Goal: Task Accomplishment & Management: Manage account settings

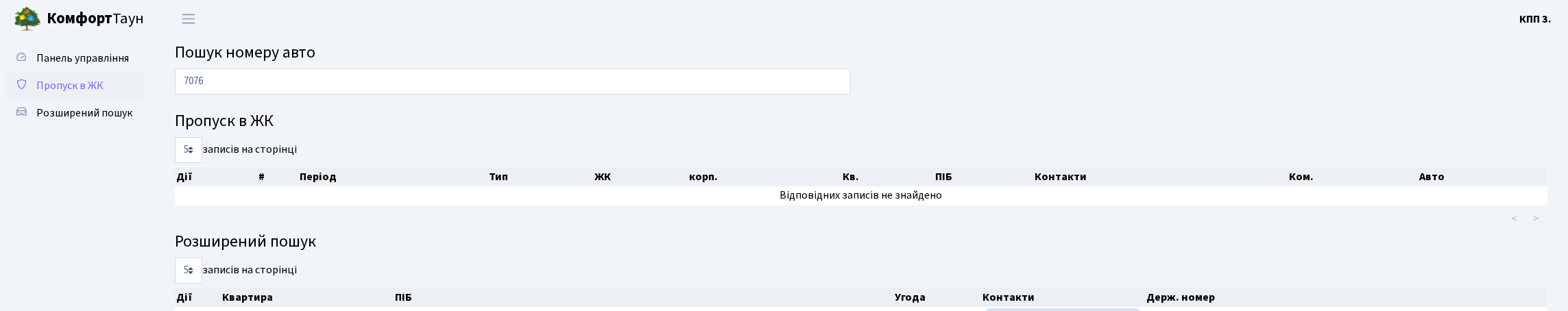
type input "7076"
click at [79, 93] on span "Пропуск в ЖК" at bounding box center [70, 86] width 67 height 15
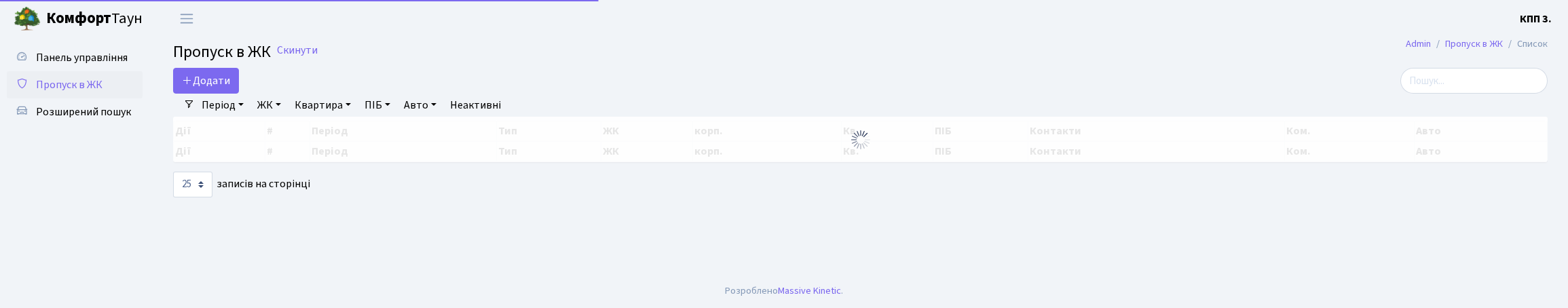
select select "25"
click at [1442, 93] on input "search" at bounding box center [1474, 81] width 148 height 26
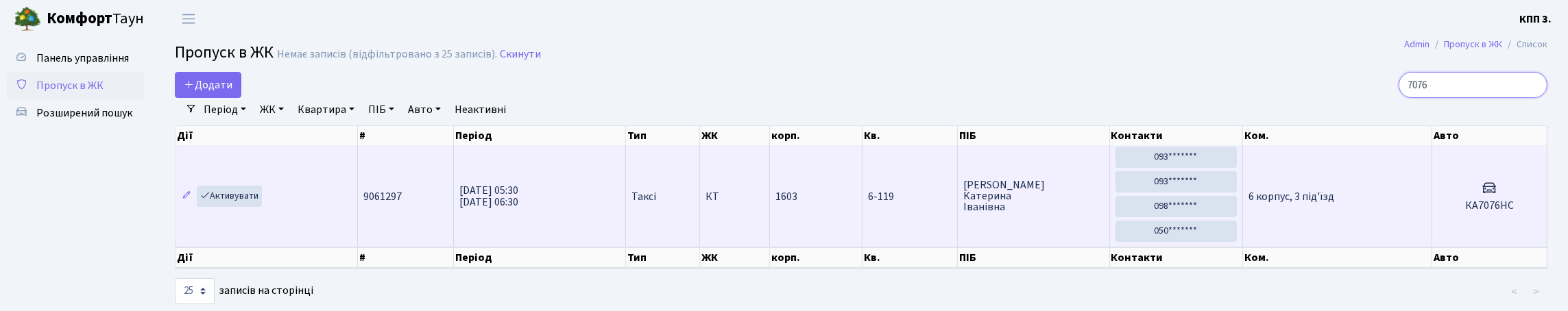
type input "7076"
click at [1035, 247] on td "Кириченко Катерина Іванівна" at bounding box center [1034, 196] width 152 height 101
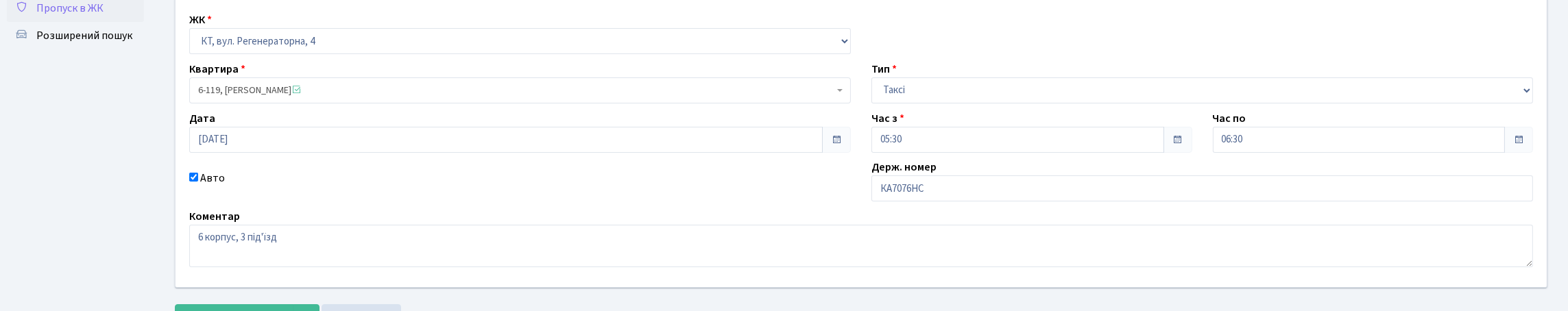
scroll to position [205, 0]
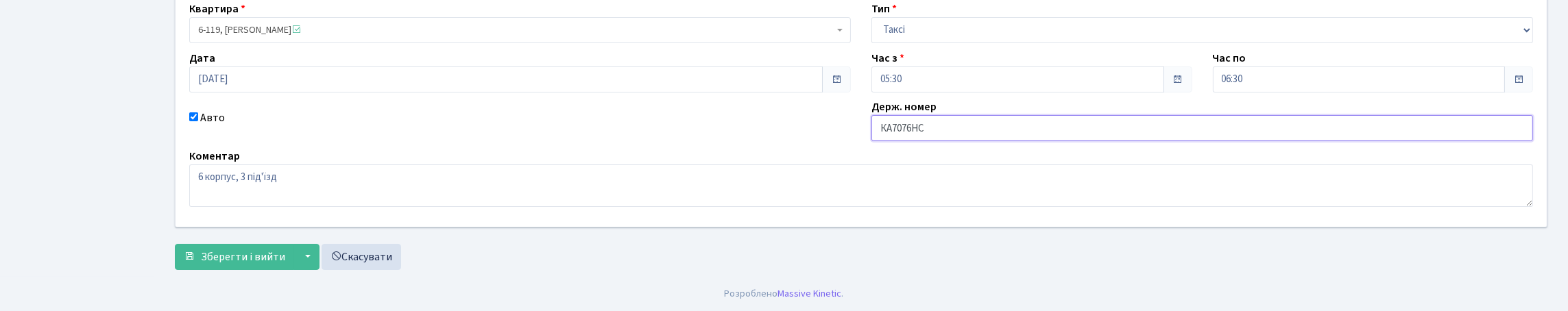
click at [931, 123] on input "КА7076НС" at bounding box center [1202, 128] width 662 height 26
type input "КА7076МС"
click at [246, 265] on button "Зберегти і вийти" at bounding box center [234, 257] width 119 height 26
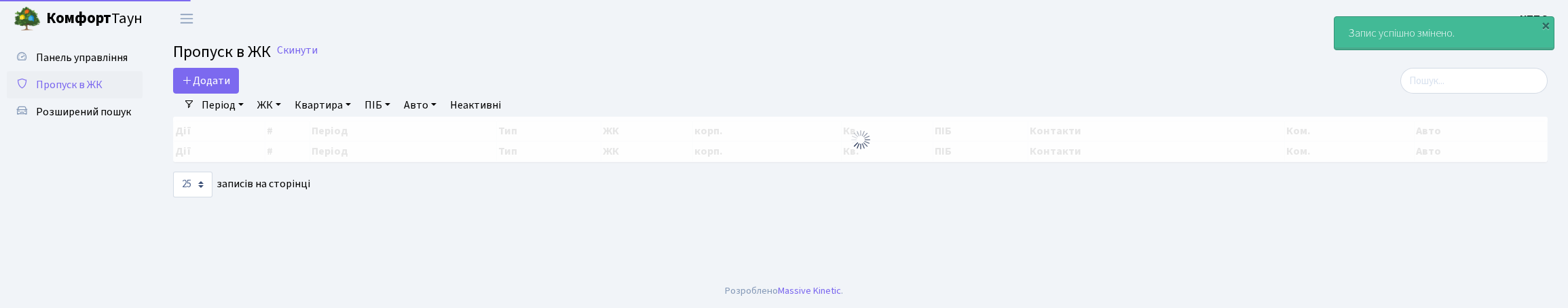
select select "25"
